Goal: Find specific page/section: Find specific page/section

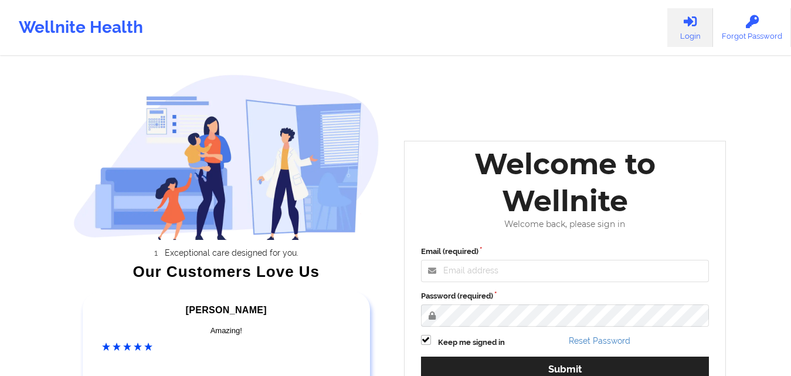
scroll to position [59, 0]
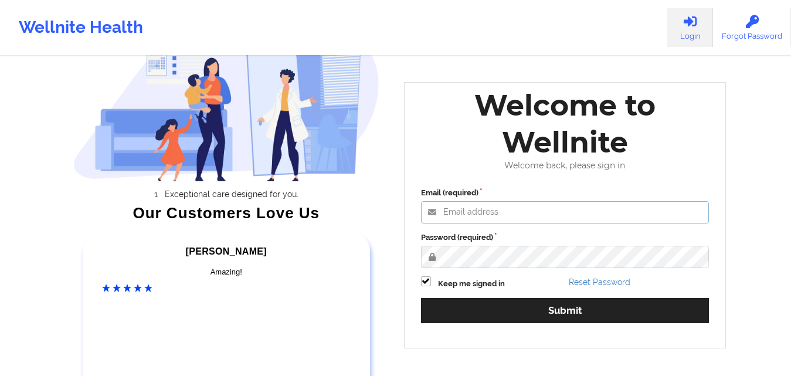
click at [485, 208] on input "Email (required)" at bounding box center [565, 212] width 289 height 22
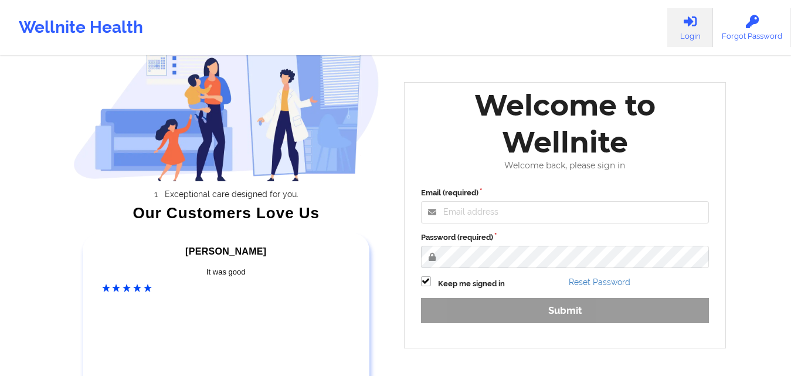
click at [478, 210] on input "Email (required)" at bounding box center [565, 212] width 289 height 22
click at [442, 151] on div "Welcome to Wellnite Welcome back, please sign in" at bounding box center [565, 129] width 305 height 84
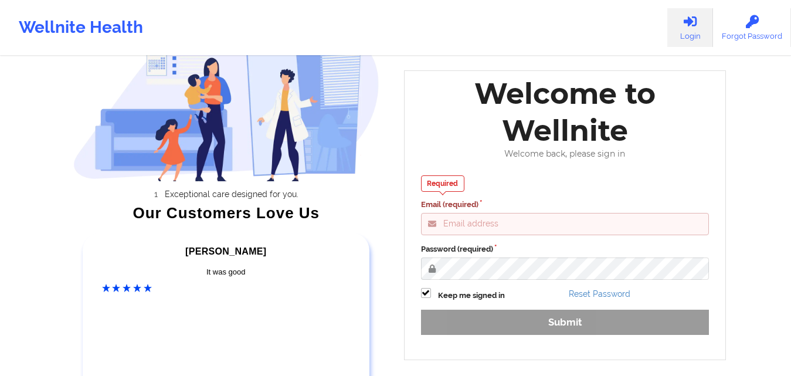
click at [503, 223] on input "Email (required)" at bounding box center [565, 224] width 289 height 22
type input "[EMAIL_ADDRESS][DOMAIN_NAME]"
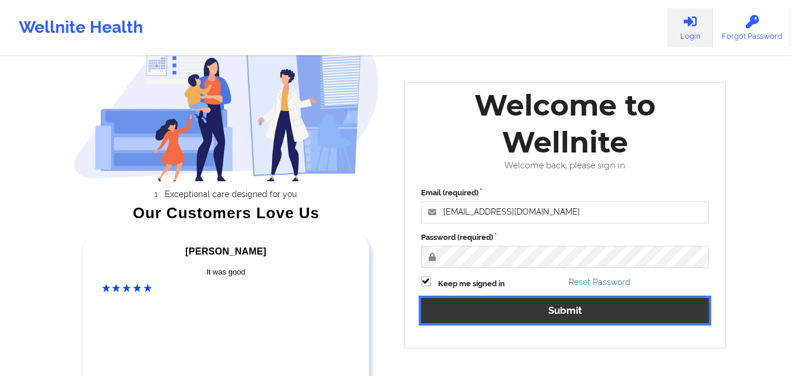
click at [483, 316] on button "Submit" at bounding box center [565, 310] width 289 height 25
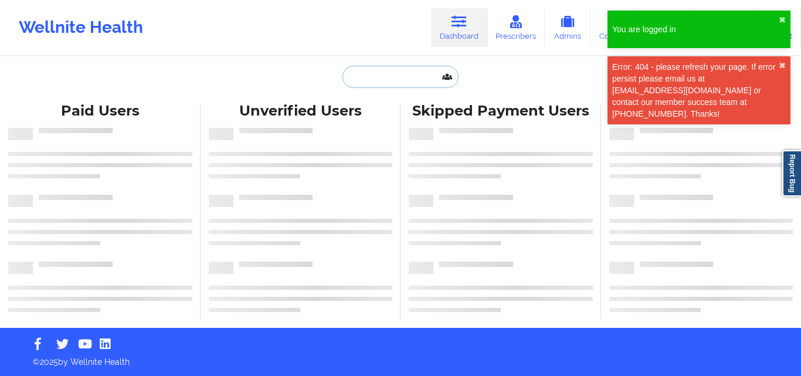
click at [371, 76] on input "text" at bounding box center [401, 77] width 116 height 22
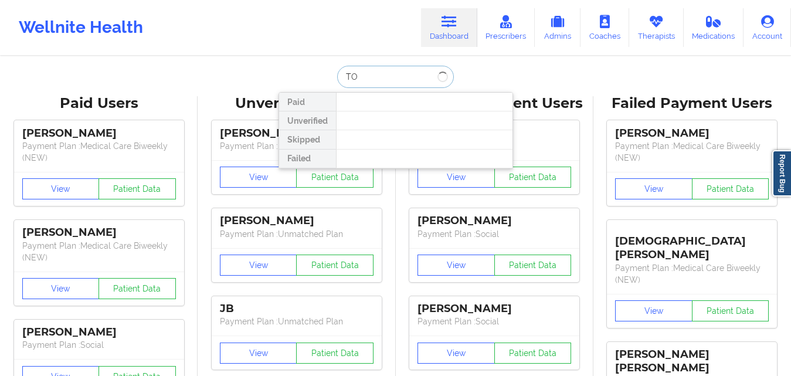
type input "T"
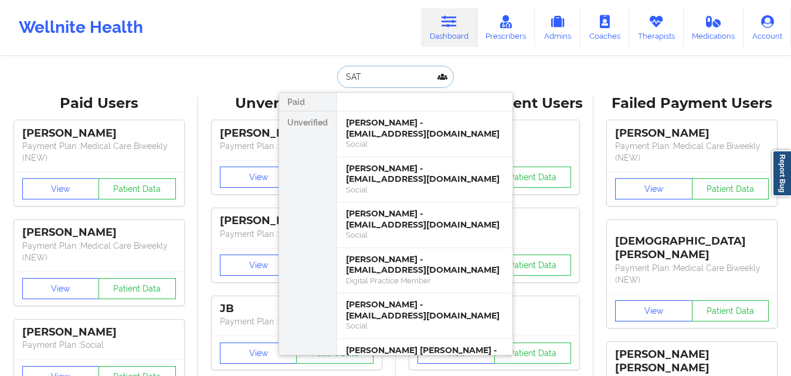
type input "SATZ"
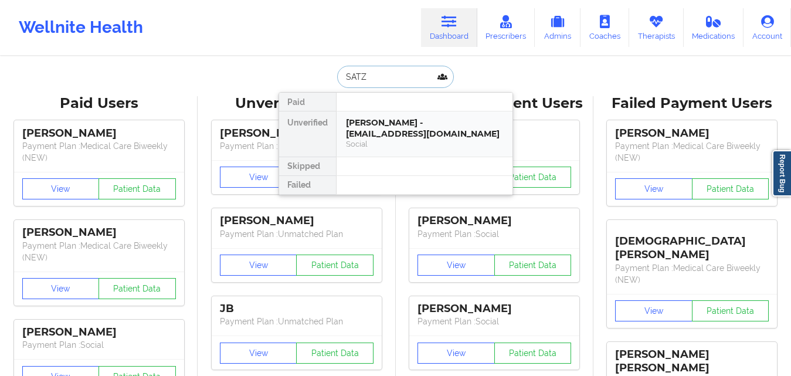
click at [360, 120] on div "[PERSON_NAME] - [EMAIL_ADDRESS][DOMAIN_NAME]" at bounding box center [424, 128] width 157 height 22
